Goal: Find contact information: Find contact information

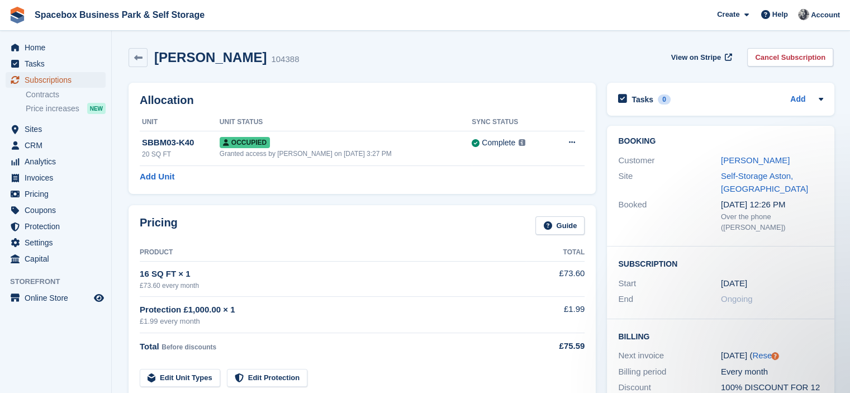
click at [88, 77] on span "Subscriptions" at bounding box center [58, 80] width 67 height 16
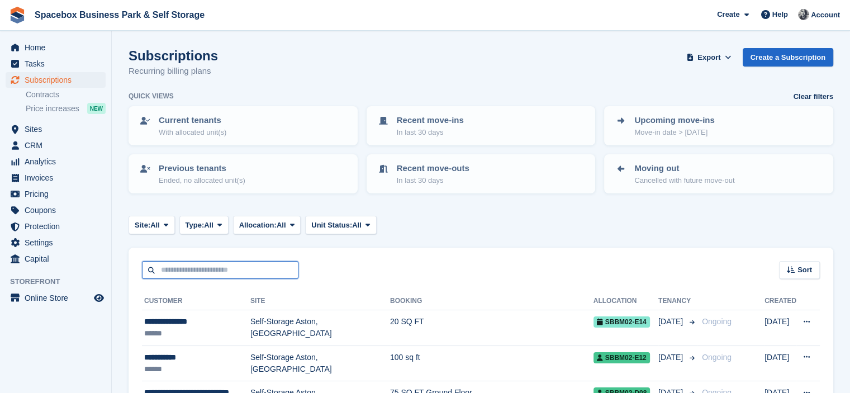
click at [215, 274] on input "text" at bounding box center [220, 270] width 156 height 18
type input "******"
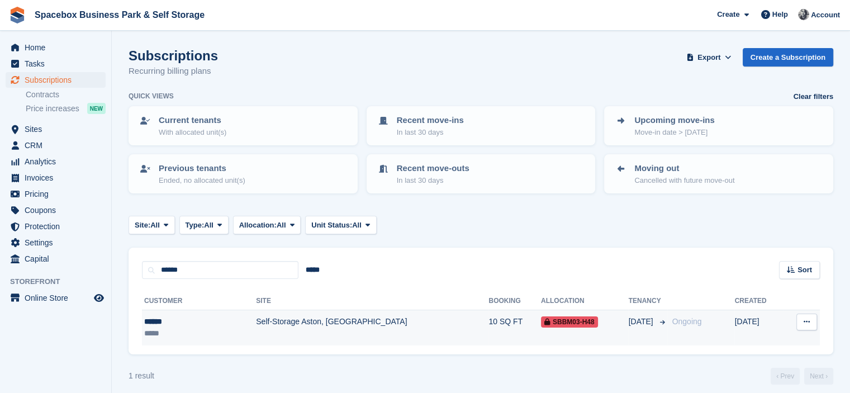
click at [294, 325] on td "Self-Storage Aston, [GEOGRAPHIC_DATA]" at bounding box center [372, 327] width 232 height 35
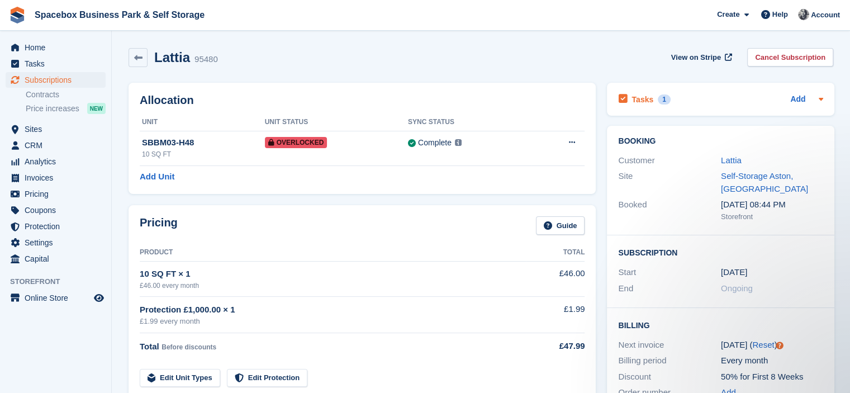
click at [731, 99] on div "Tasks 1 Add" at bounding box center [720, 99] width 205 height 15
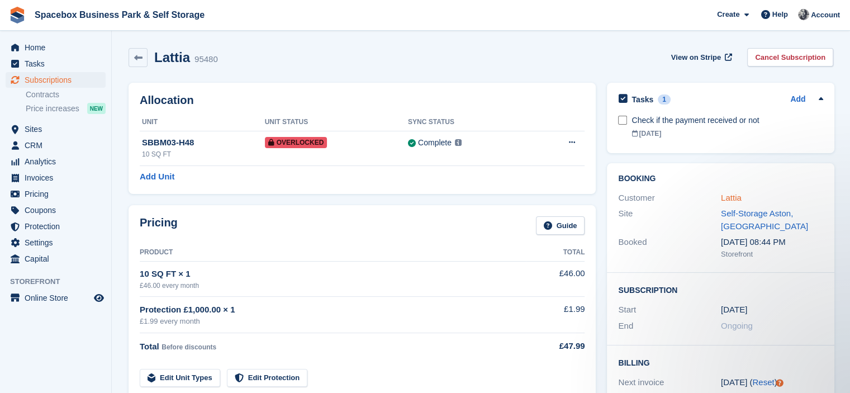
click at [731, 198] on link "Lattia" at bounding box center [731, 197] width 21 height 9
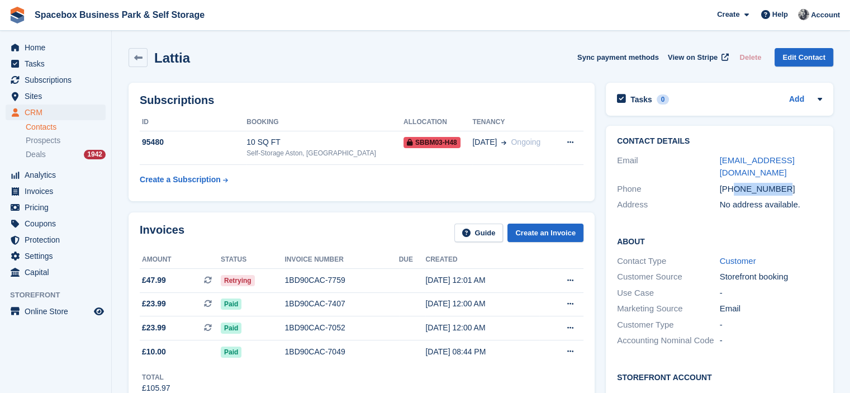
drag, startPoint x: 735, startPoint y: 175, endPoint x: 811, endPoint y: 172, distance: 76.6
click at [811, 183] on div "[PHONE_NUMBER]" at bounding box center [771, 189] width 103 height 13
copy div "7591715347"
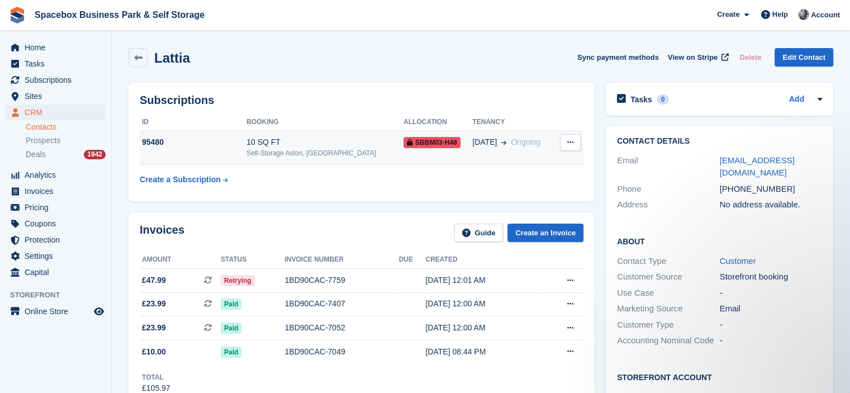
click at [502, 156] on td "[DATE] Ongoing" at bounding box center [513, 148] width 83 height 34
